Goal: Task Accomplishment & Management: Use online tool/utility

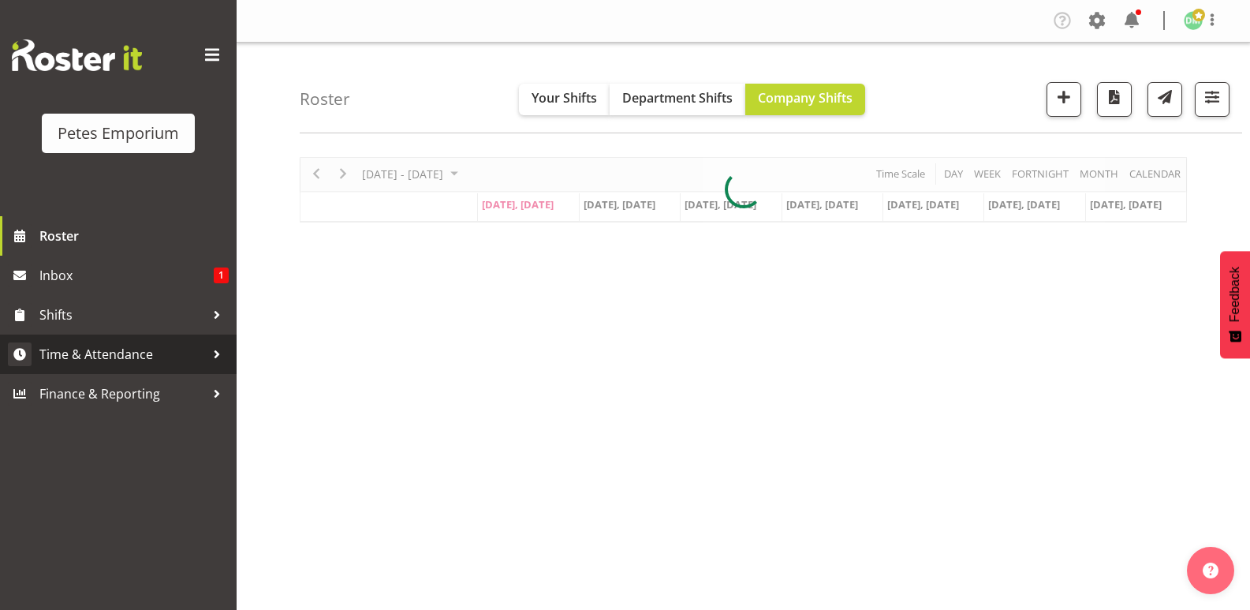
click at [135, 353] on span "Time & Attendance" at bounding box center [122, 354] width 166 height 24
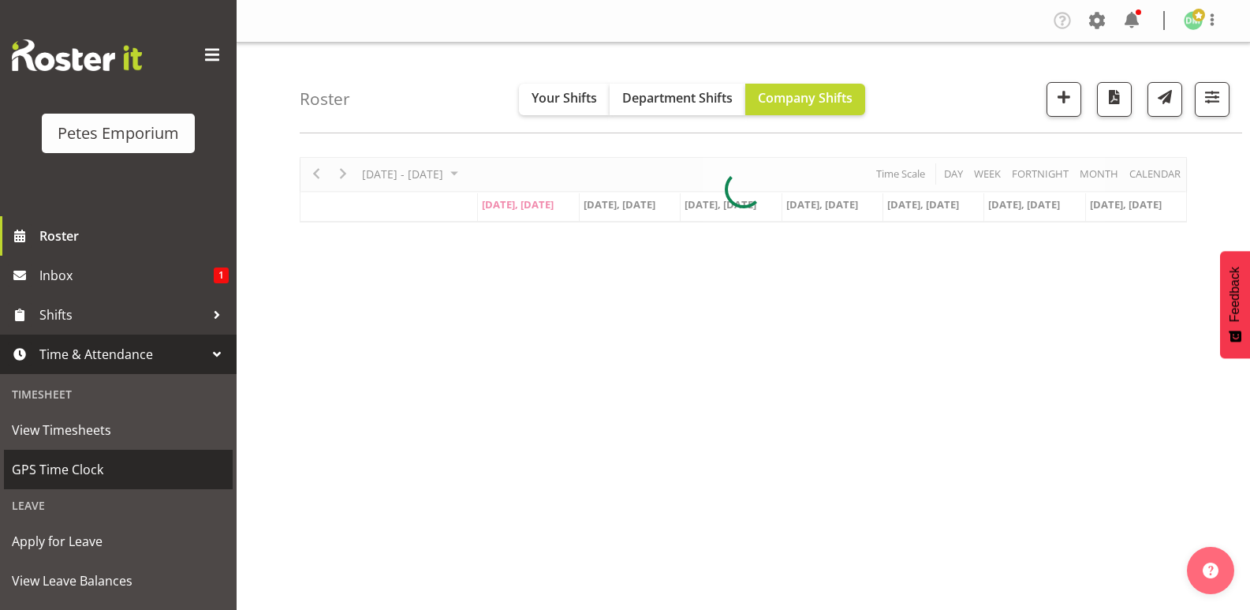
click at [92, 469] on span "GPS Time Clock" at bounding box center [118, 470] width 213 height 24
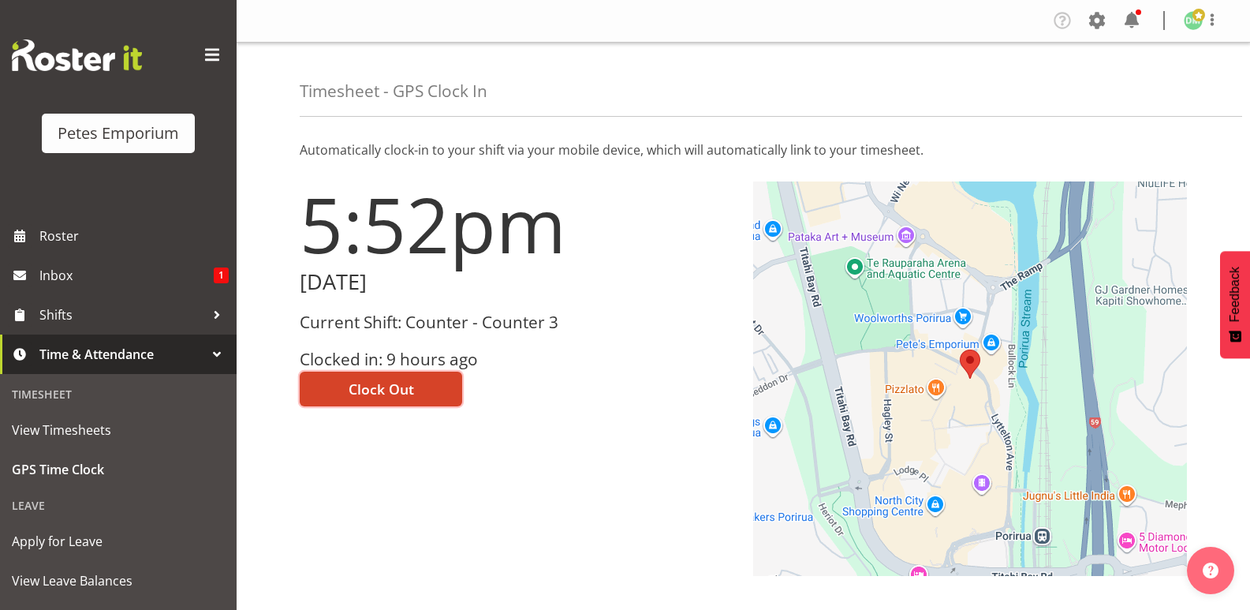
click at [405, 381] on span "Clock Out" at bounding box center [381, 389] width 65 height 21
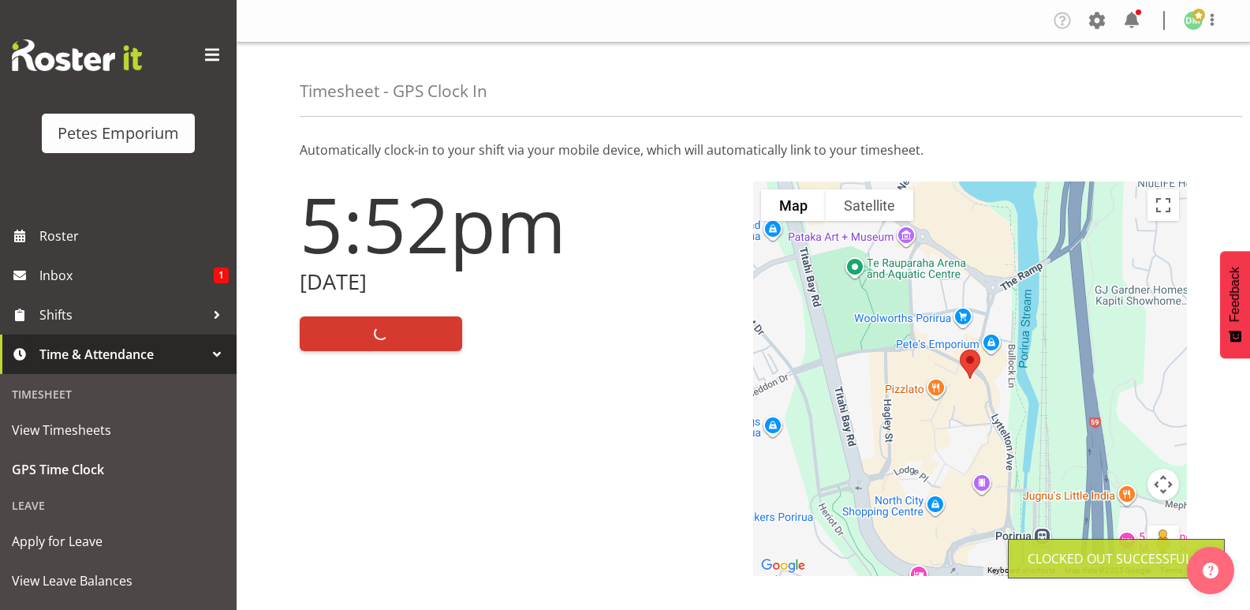
click at [1200, 19] on span at bounding box center [1199, 15] width 13 height 13
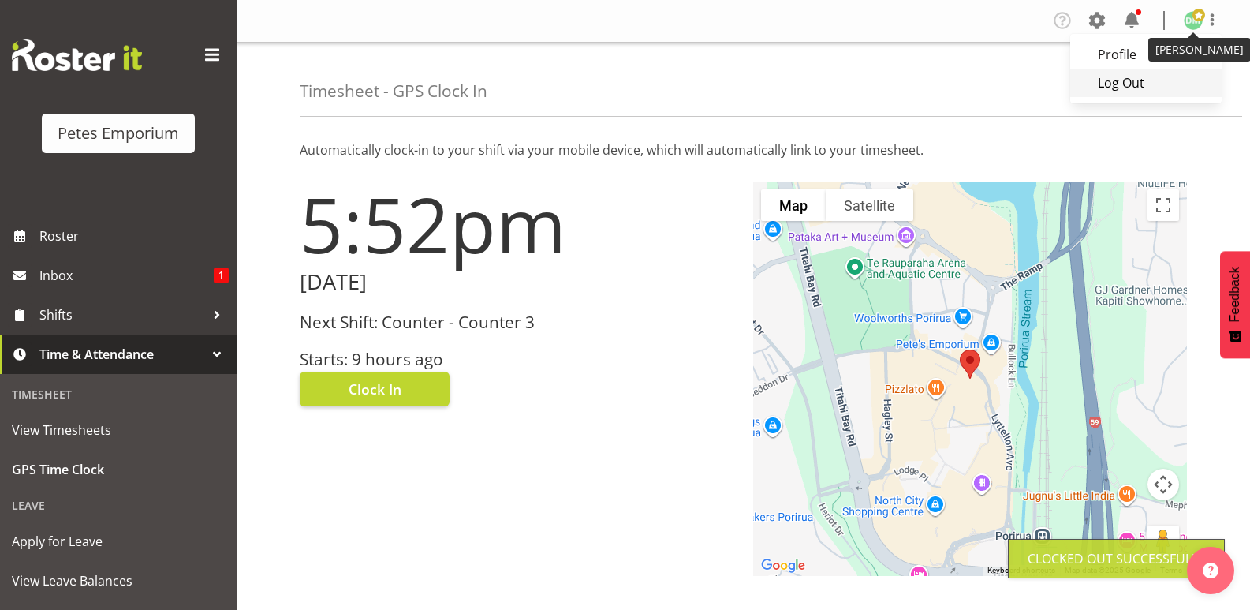
click at [1121, 91] on link "Log Out" at bounding box center [1145, 83] width 151 height 28
